Goal: Information Seeking & Learning: Learn about a topic

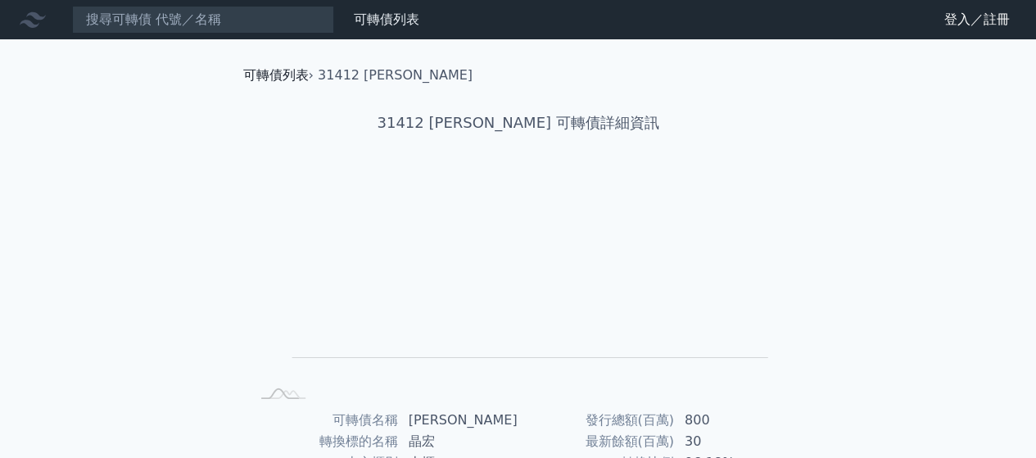
click at [267, 72] on link "可轉債列表" at bounding box center [276, 75] width 66 height 16
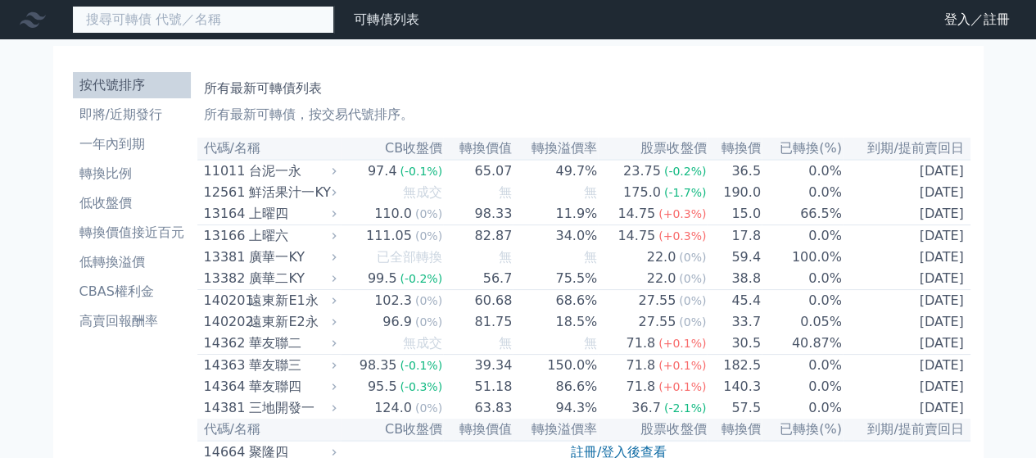
click at [205, 22] on input at bounding box center [203, 20] width 262 height 28
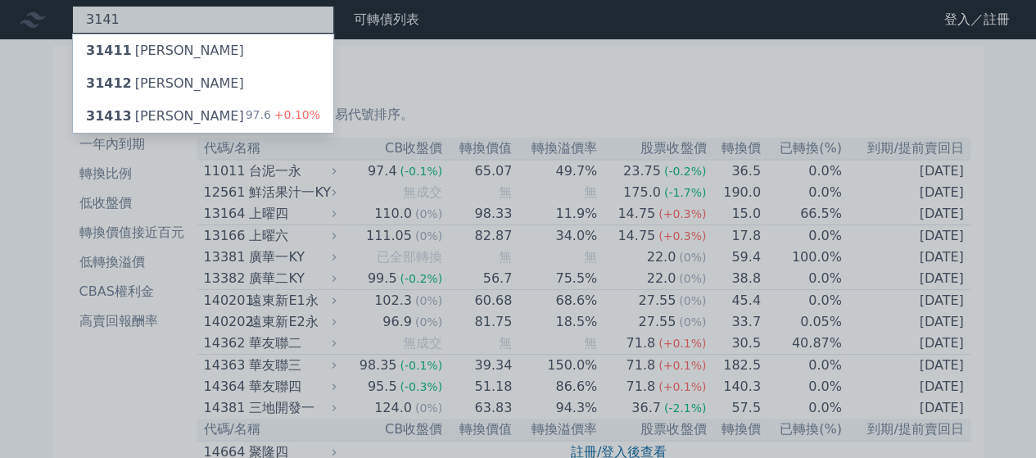
type input "3141"
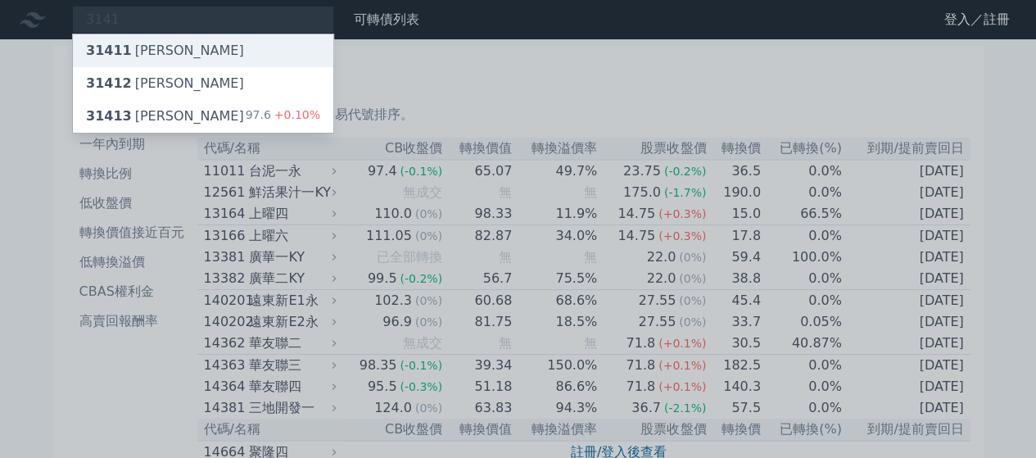
click at [203, 47] on div "31411 [PERSON_NAME]" at bounding box center [203, 50] width 260 height 33
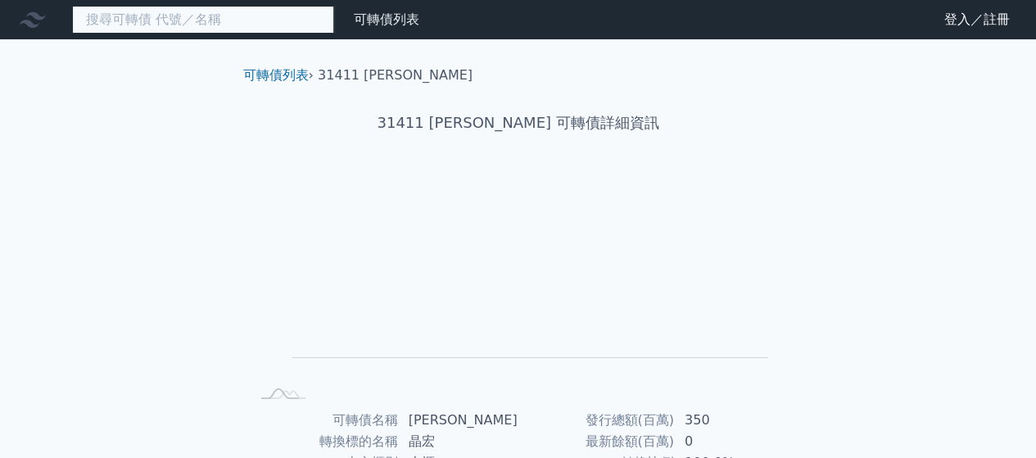
click at [196, 20] on input at bounding box center [203, 20] width 262 height 28
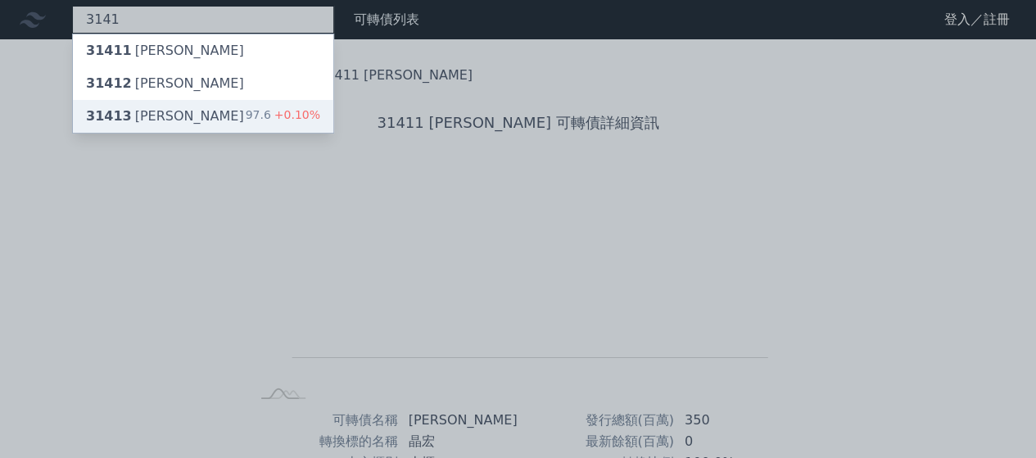
type input "3141"
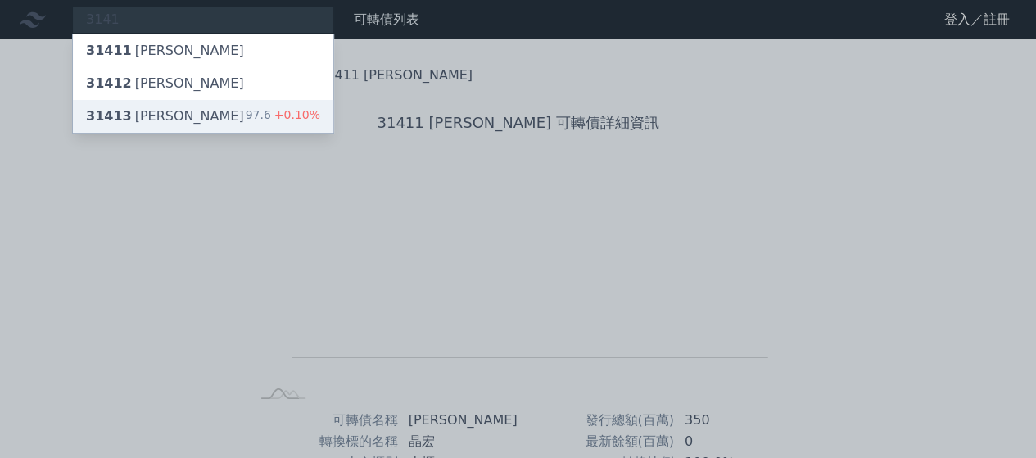
click at [174, 111] on div "31413 [PERSON_NAME] 97.6 +0.10%" at bounding box center [203, 116] width 260 height 33
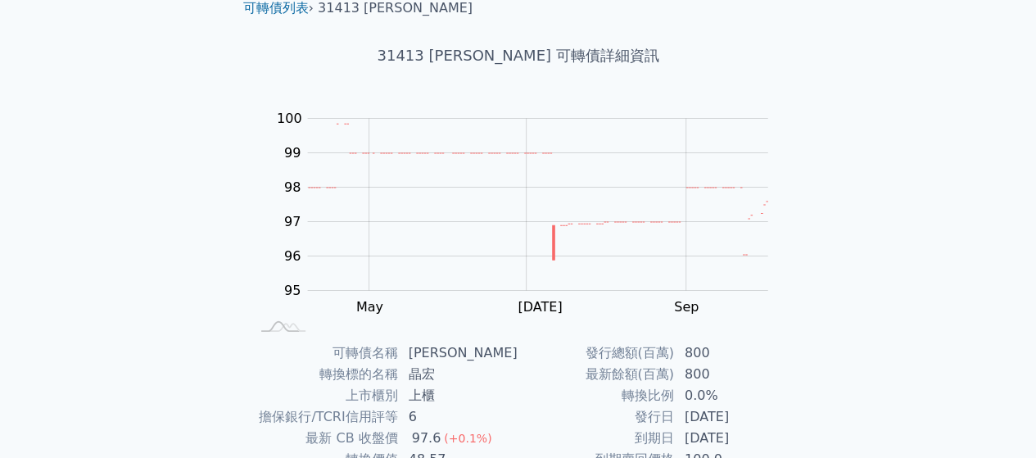
scroll to position [300, 0]
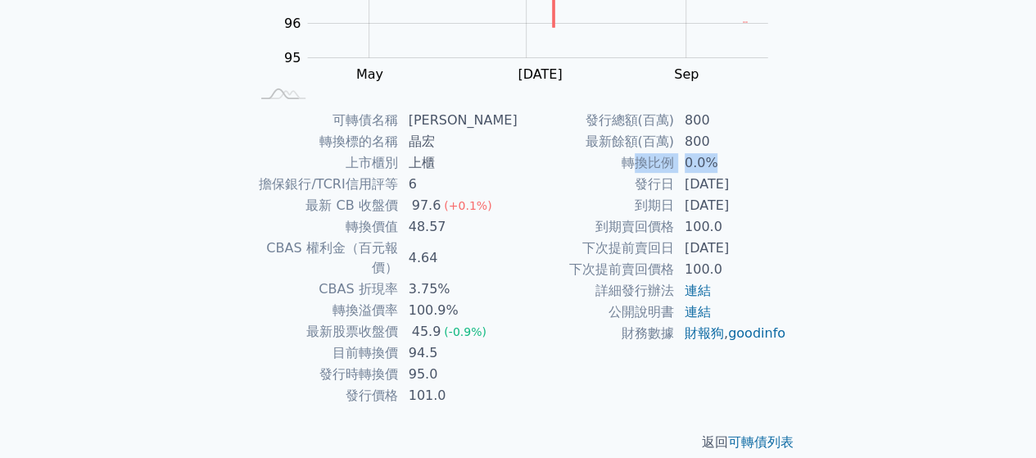
drag, startPoint x: 636, startPoint y: 162, endPoint x: 715, endPoint y: 159, distance: 79.5
click at [715, 159] on tr "轉換比例 0.0%" at bounding box center [652, 162] width 269 height 21
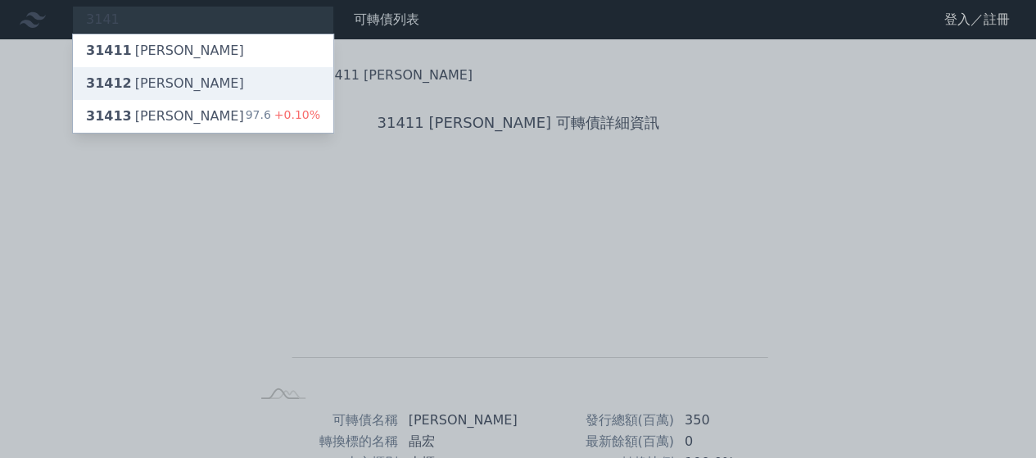
click at [111, 89] on span "31412" at bounding box center [109, 83] width 46 height 16
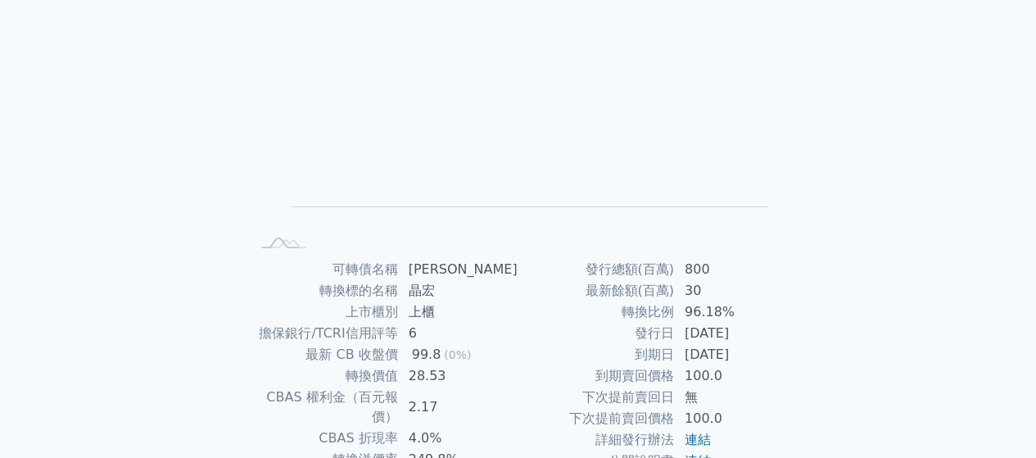
scroll to position [246, 0]
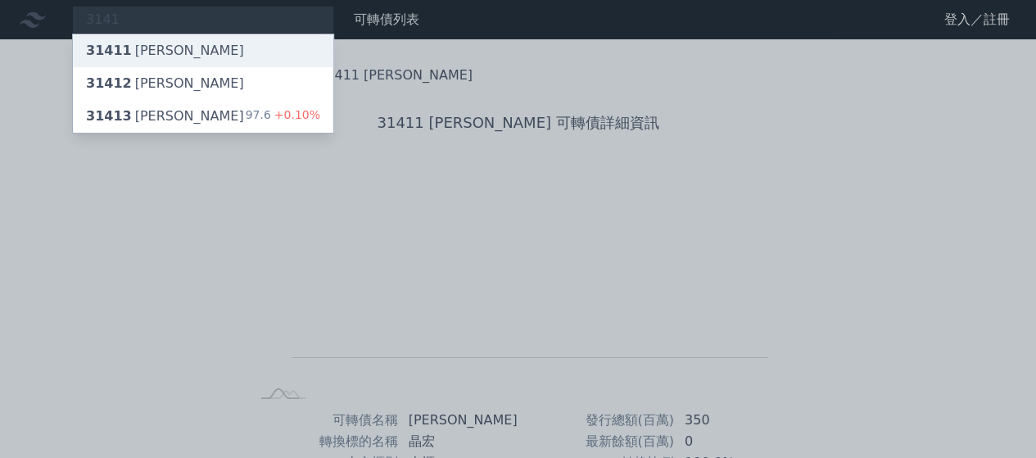
click at [160, 56] on div "31411 [PERSON_NAME]" at bounding box center [165, 51] width 158 height 20
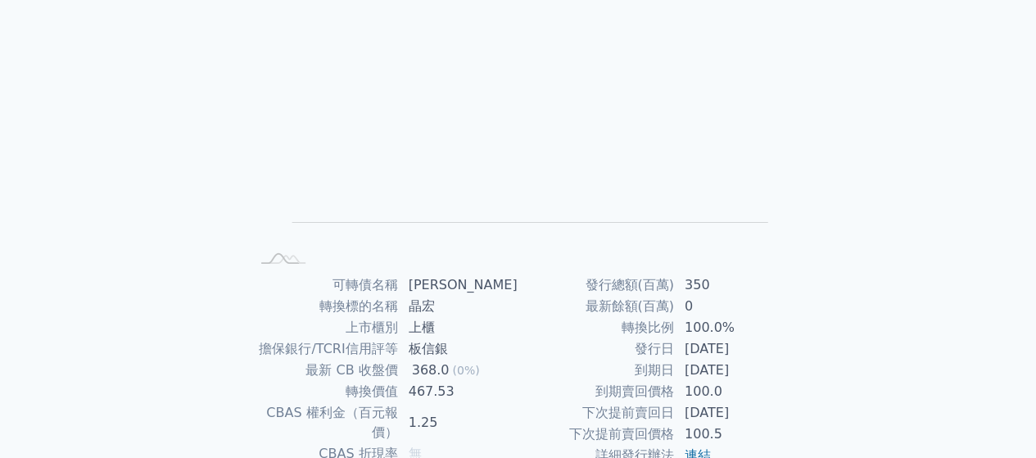
scroll to position [246, 0]
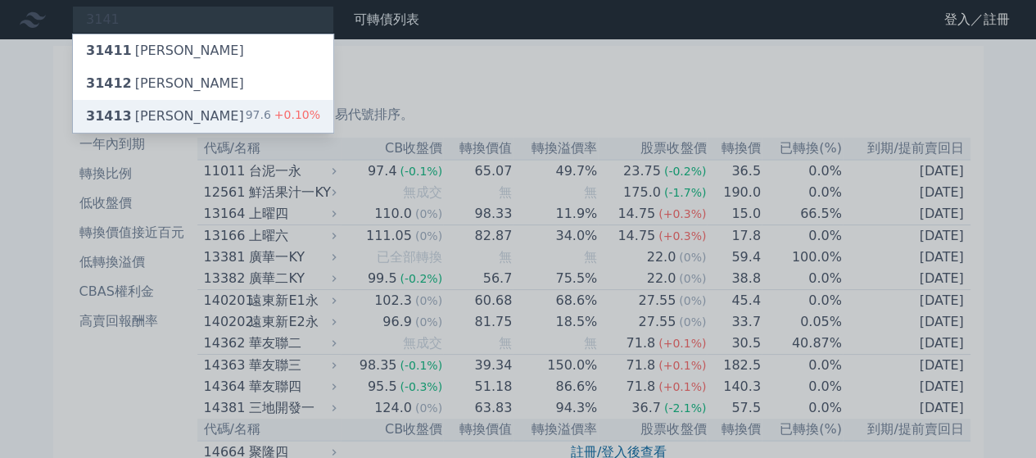
click at [179, 110] on div "31413 [PERSON_NAME] 97.6 +0.10%" at bounding box center [203, 116] width 260 height 33
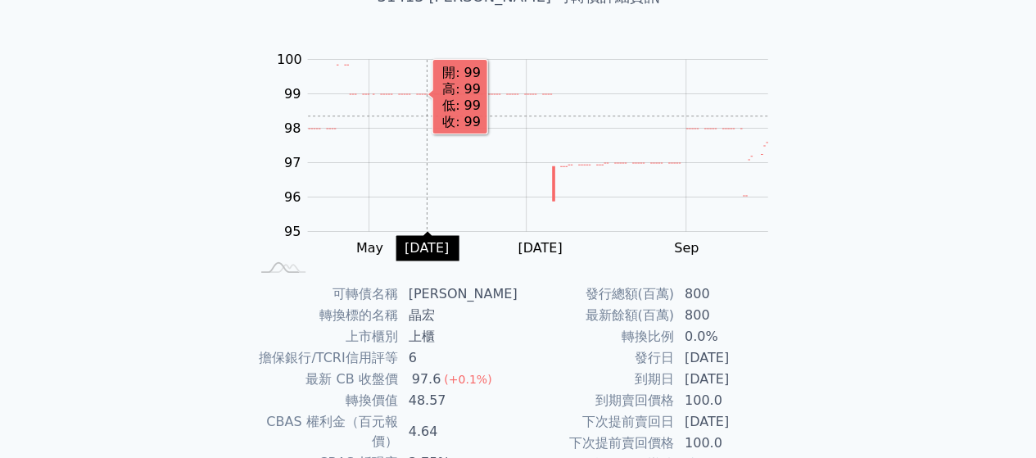
scroll to position [246, 0]
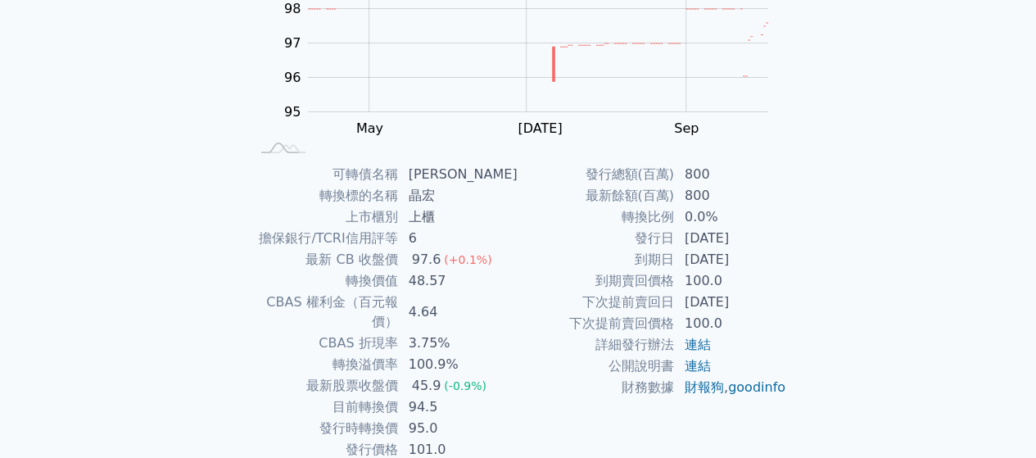
click at [174, 360] on div "可轉債列表 財務數據 可轉債列表 財務數據 登入／註冊 登入／註冊 可轉債列表 › 31413 [PERSON_NAME] 31413 [PERSON_NAM…" at bounding box center [518, 143] width 1036 height 778
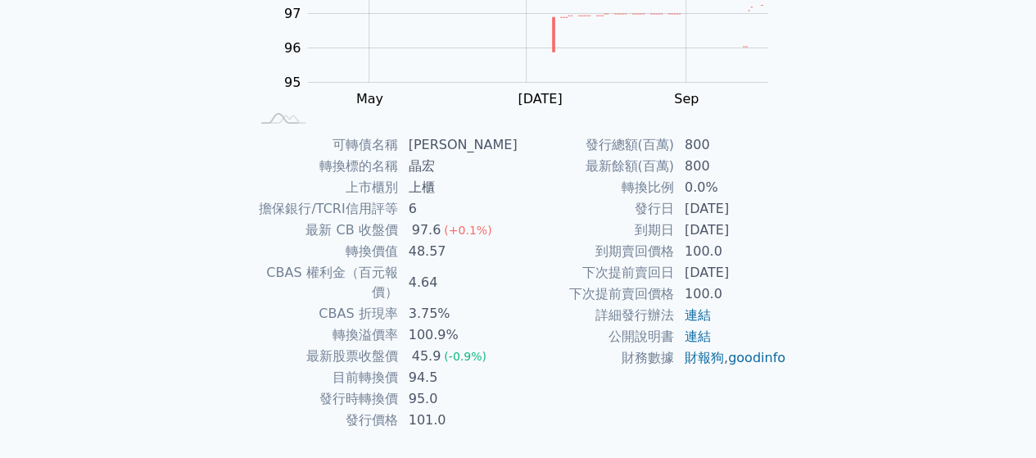
scroll to position [300, 0]
